Goal: Check status

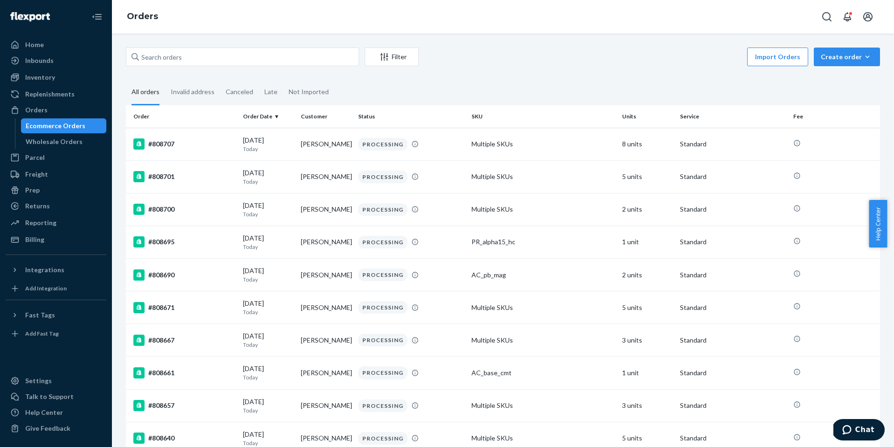
click at [236, 67] on div "Filter Import Orders Create order Ecommerce order Removal order" at bounding box center [503, 58] width 754 height 21
click at [236, 66] on div "Filter Import Orders Create order Ecommerce order Removal order" at bounding box center [503, 58] width 754 height 21
click at [237, 60] on input "text" at bounding box center [242, 57] width 233 height 19
paste input "#SJ-BE9USGL"
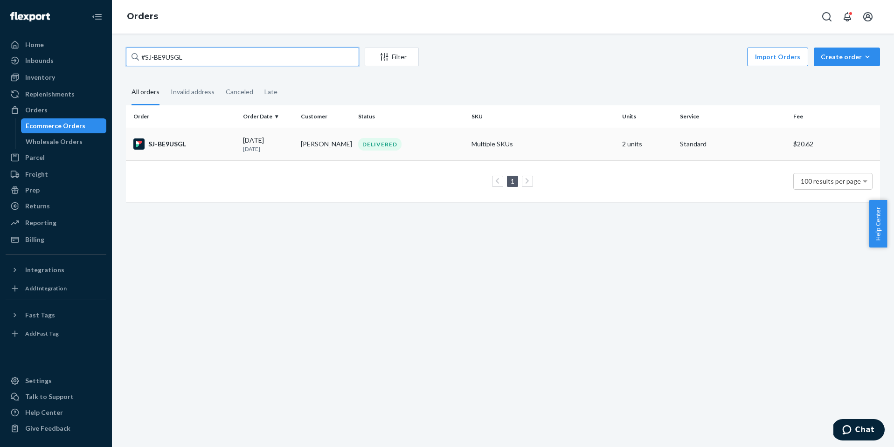
type input "#SJ-BE9USGL"
click at [175, 138] on div "SJ-BE9USGL" at bounding box center [184, 143] width 102 height 11
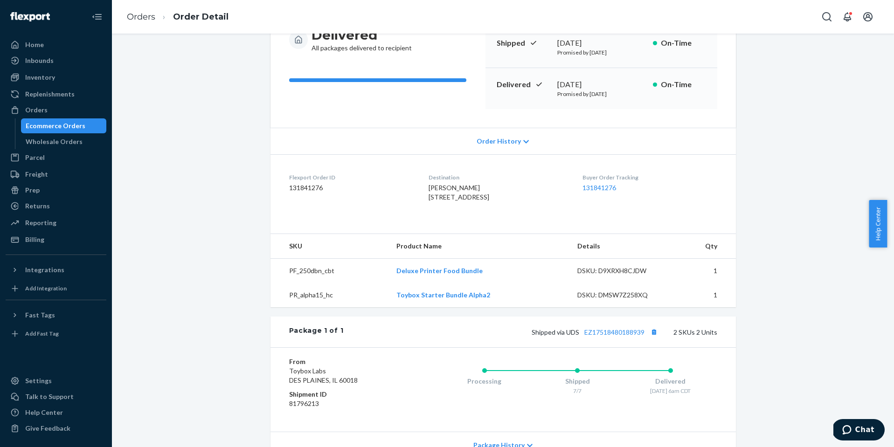
scroll to position [220, 0]
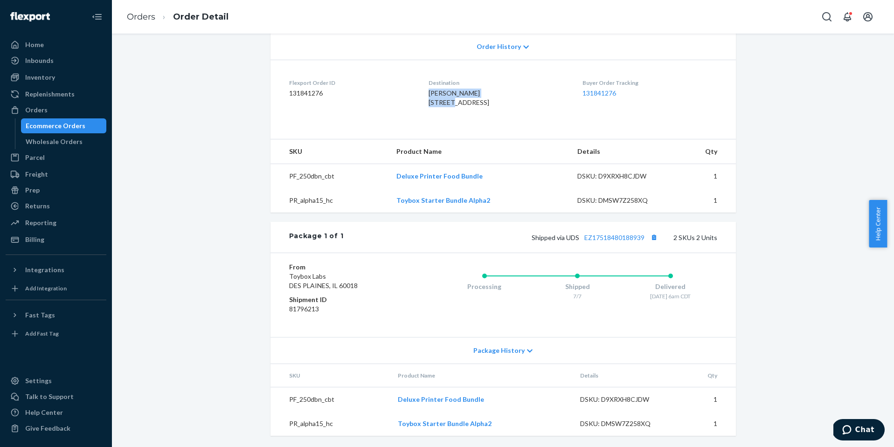
drag, startPoint x: 452, startPoint y: 80, endPoint x: 418, endPoint y: 76, distance: 34.3
click at [429, 89] on span "[PERSON_NAME] [STREET_ADDRESS]" at bounding box center [459, 97] width 61 height 17
click at [450, 89] on div "[PERSON_NAME] [STREET_ADDRESS]" at bounding box center [498, 98] width 139 height 19
drag, startPoint x: 453, startPoint y: 75, endPoint x: 416, endPoint y: 75, distance: 36.8
click at [416, 75] on dl "Flexport Order ID 131841276 Destination [PERSON_NAME] [STREET_ADDRESS] US Buyer…" at bounding box center [502, 95] width 465 height 70
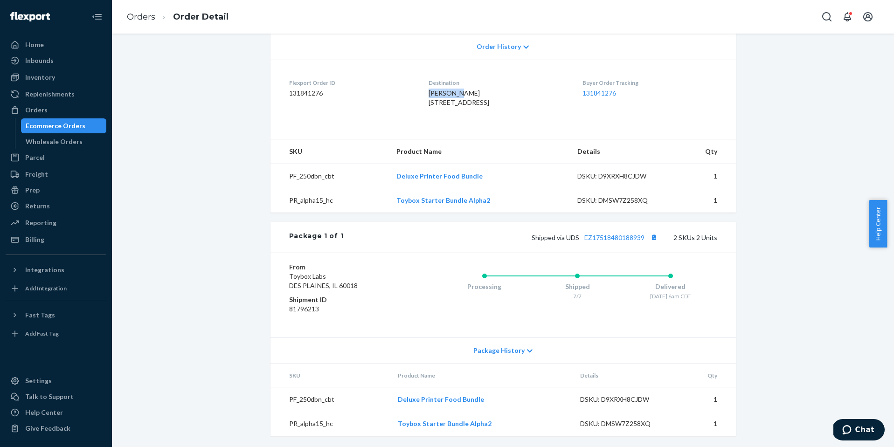
copy span "[PERSON_NAME]"
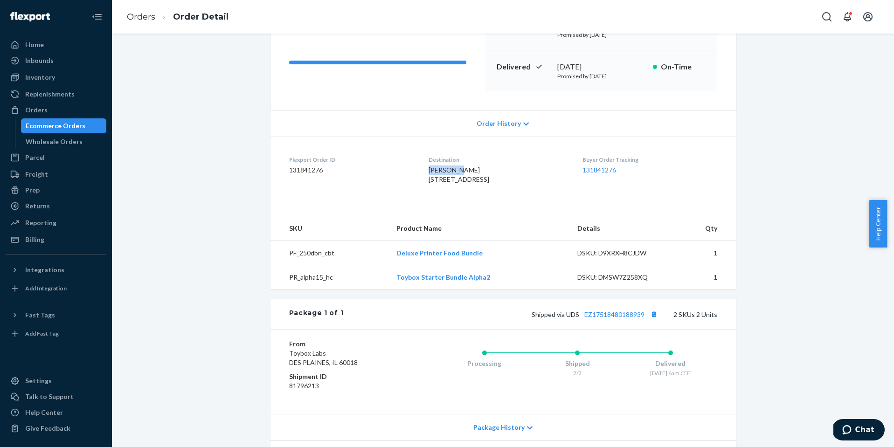
scroll to position [0, 0]
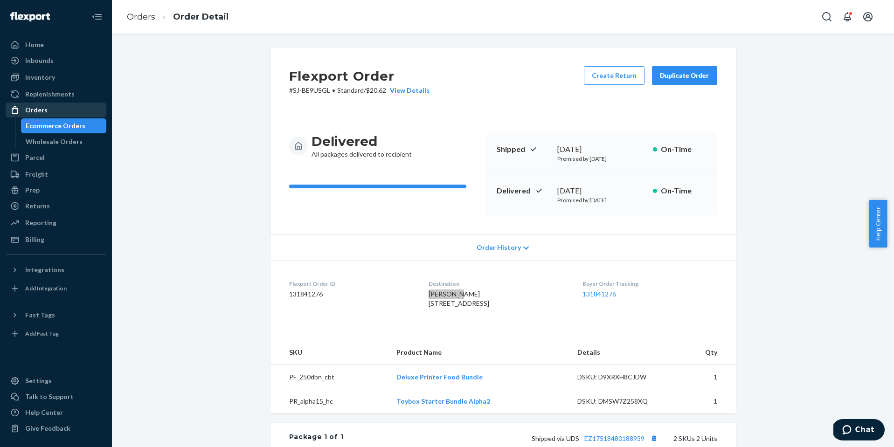
click at [73, 106] on div "Orders" at bounding box center [56, 110] width 99 height 13
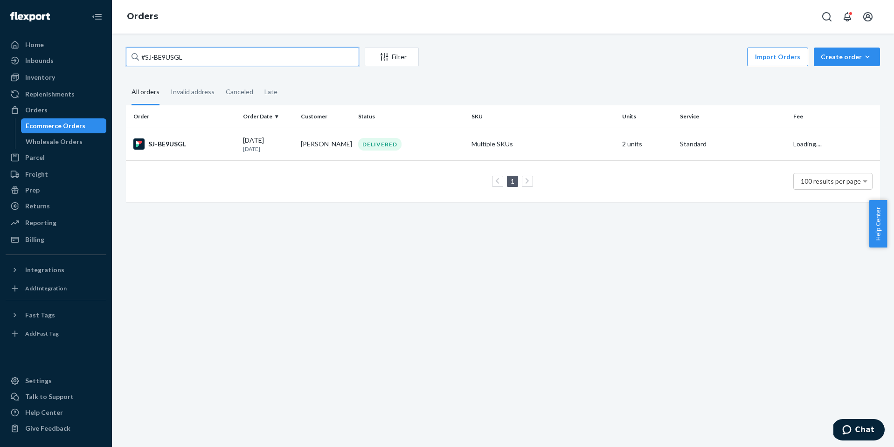
click at [219, 56] on input "#SJ-BE9USGL" at bounding box center [242, 57] width 233 height 19
paste input "[PERSON_NAME]"
click at [220, 55] on input "[PERSON_NAME]" at bounding box center [242, 57] width 233 height 19
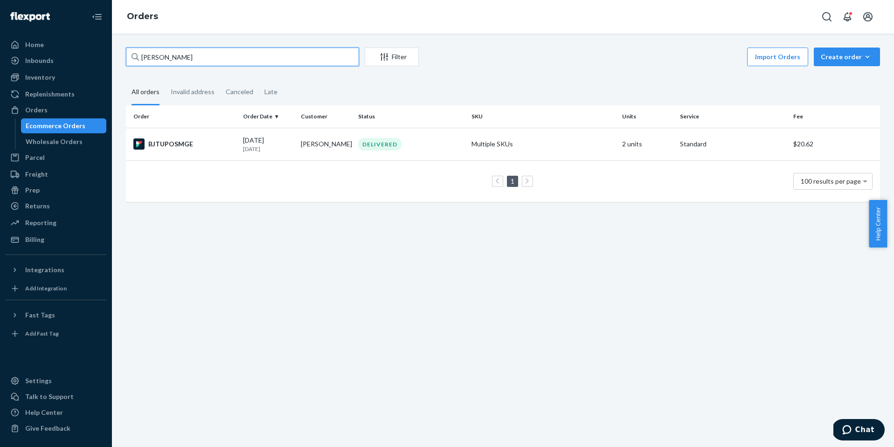
click at [220, 55] on input "[PERSON_NAME]" at bounding box center [242, 57] width 233 height 19
paste input "[PERSON_NAME]"
type input "[PERSON_NAME]"
click at [182, 145] on div "RJSNEI-AKE" at bounding box center [184, 143] width 102 height 11
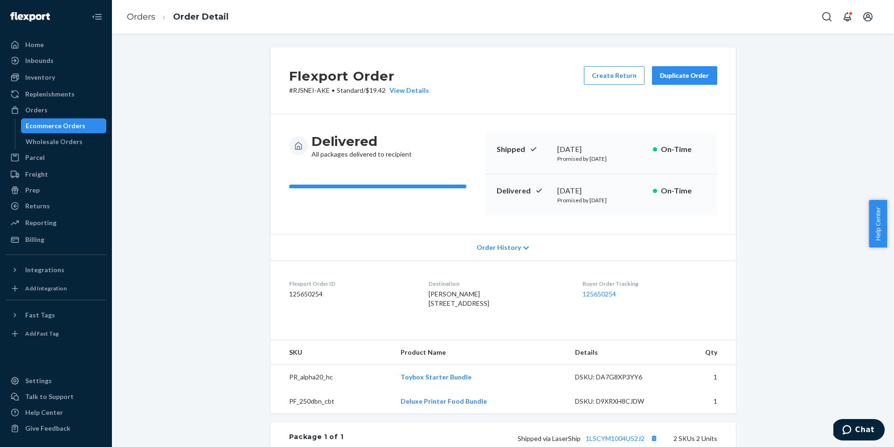
click at [256, 145] on div "Flexport Order # RJSNEI-AKE • Standard / $19.42 View Details Create Return Dupl…" at bounding box center [503, 335] width 768 height 574
click at [203, 220] on div "Flexport Order # RJSNEI-AKE • Standard / $19.42 View Details Create Return Dupl…" at bounding box center [503, 335] width 768 height 574
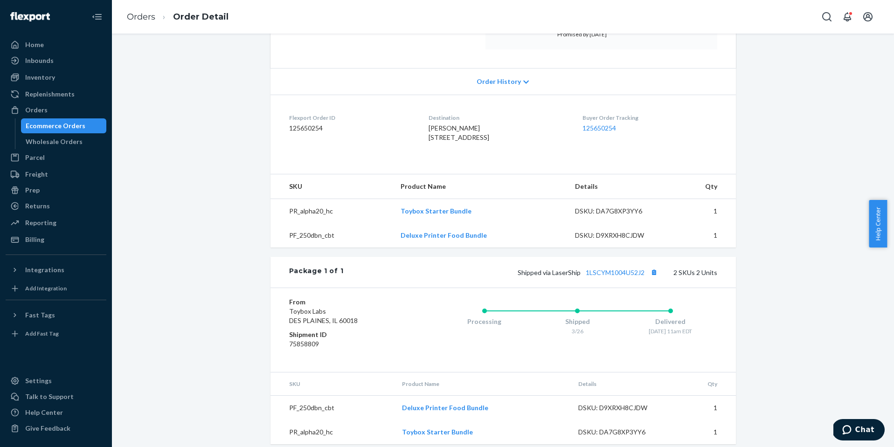
scroll to position [193, 0]
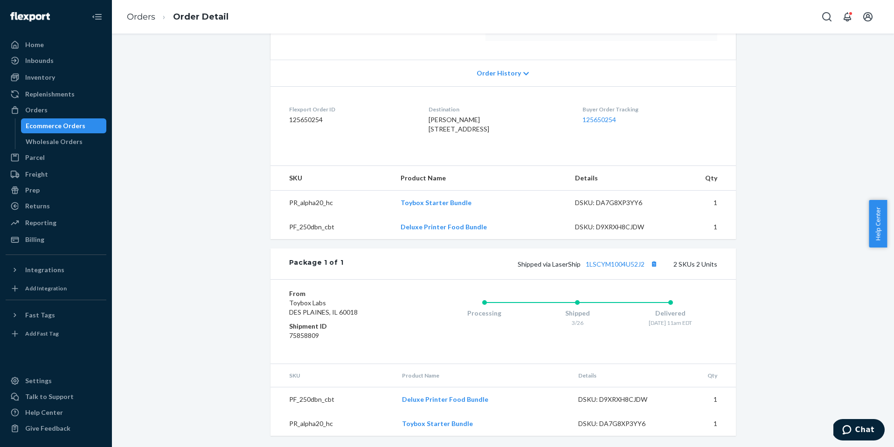
drag, startPoint x: 213, startPoint y: 295, endPoint x: 200, endPoint y: 291, distance: 14.3
click at [213, 295] on div "Flexport Order # RJSNEI-AKE • Standard / $19.42 View Details Create Return Dupl…" at bounding box center [503, 160] width 768 height 574
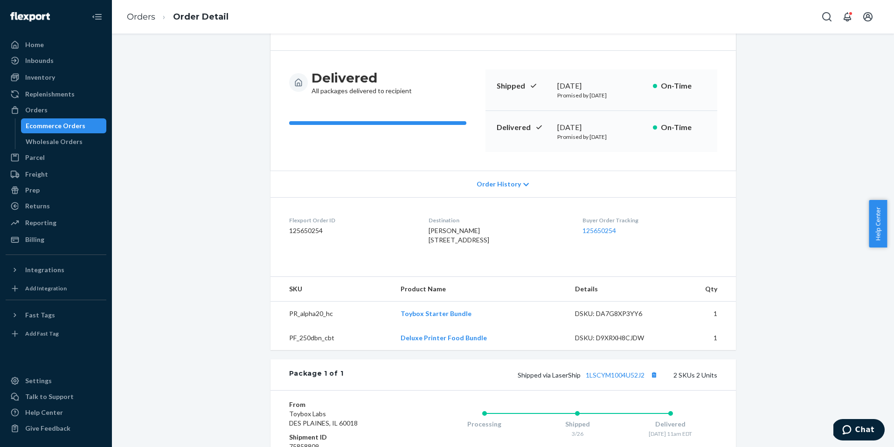
scroll to position [0, 0]
